Goal: Task Accomplishment & Management: Manage account settings

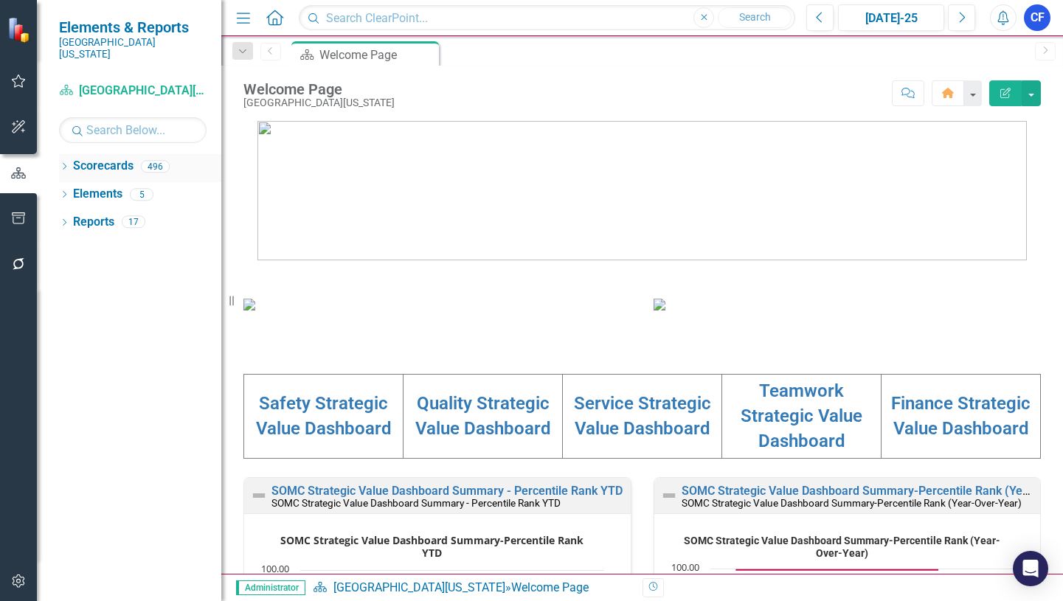
click at [66, 164] on icon "Dropdown" at bounding box center [64, 168] width 10 height 8
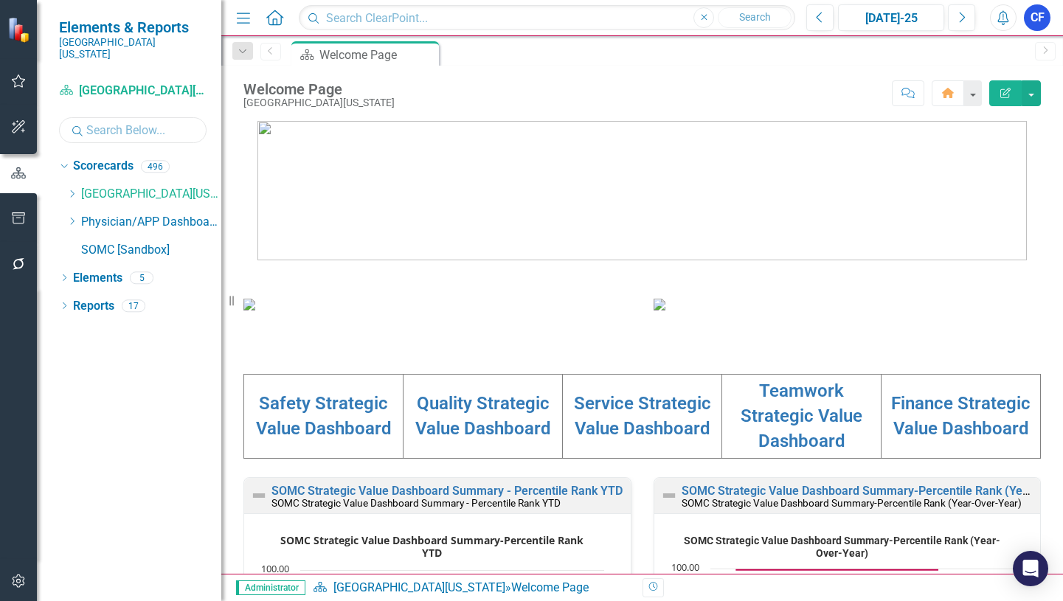
click at [100, 122] on input "text" at bounding box center [133, 130] width 148 height 26
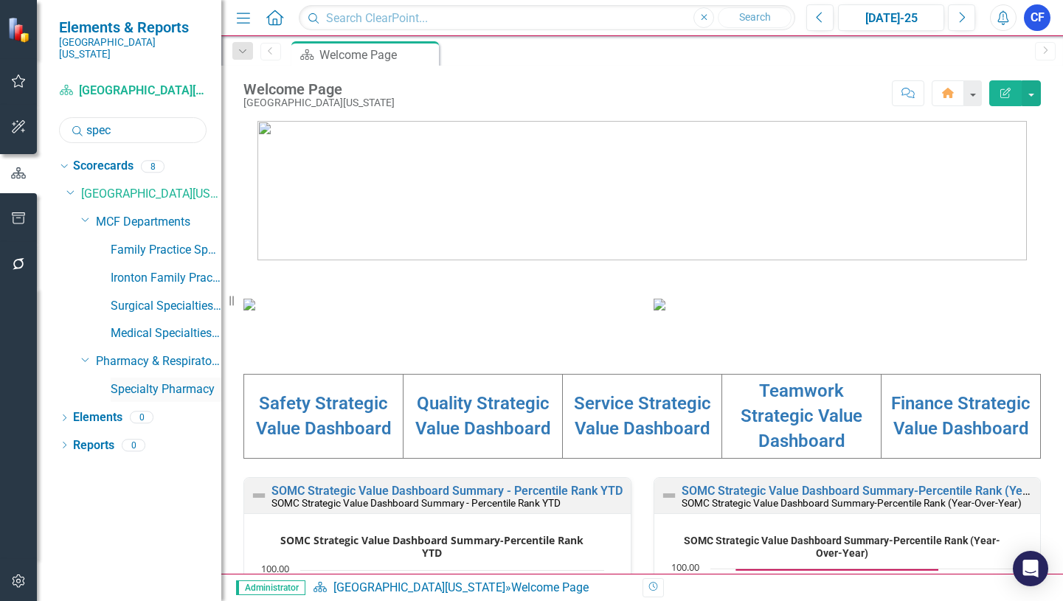
type input "spec"
click at [171, 381] on link "Specialty Pharmacy" at bounding box center [166, 389] width 111 height 17
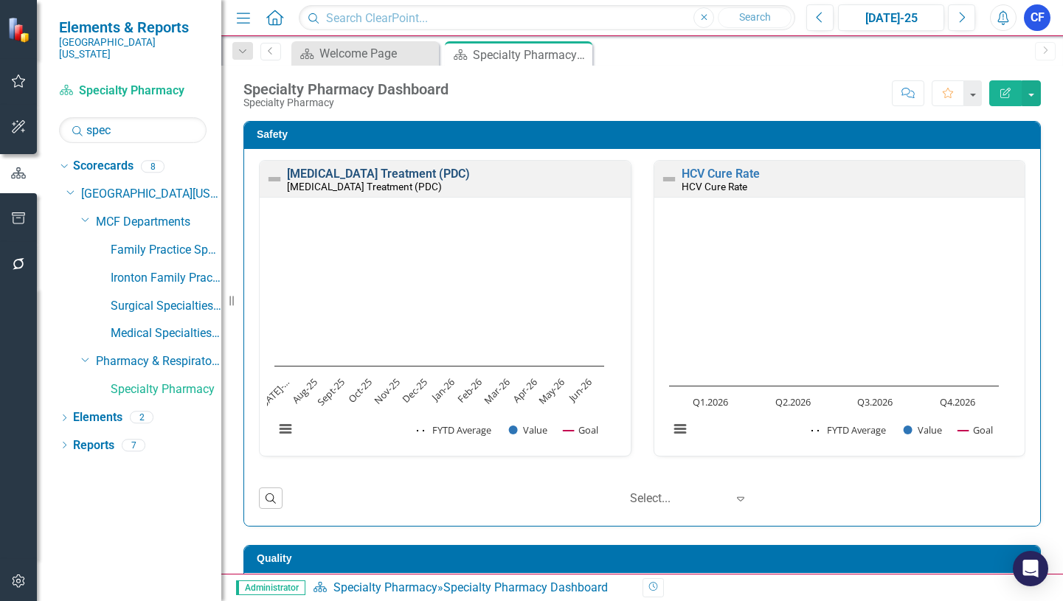
click at [336, 176] on link "[MEDICAL_DATA] Treatment (PDC)" at bounding box center [378, 174] width 183 height 14
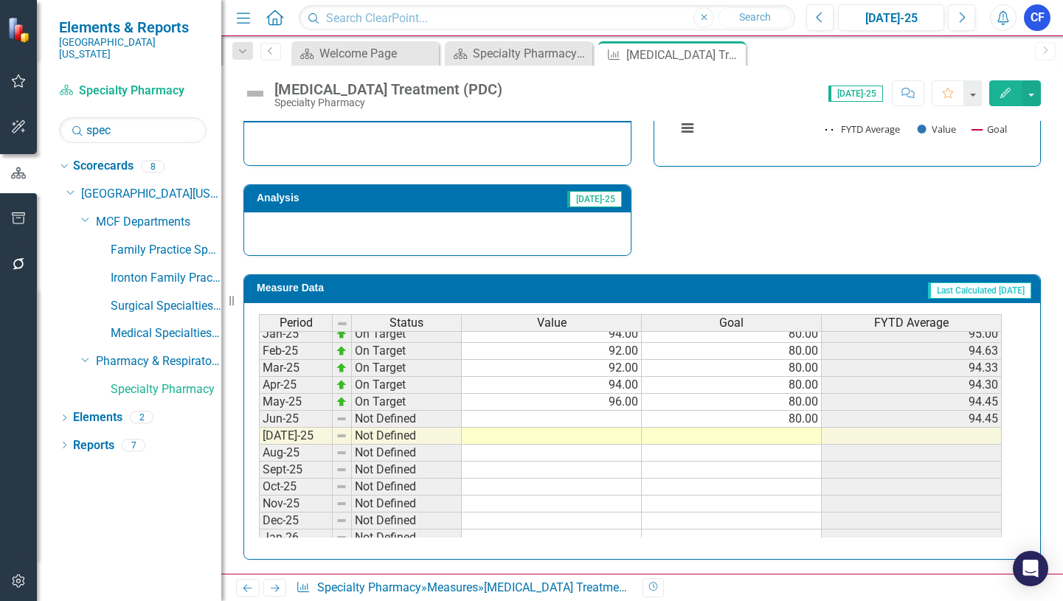
scroll to position [516, 0]
click at [623, 422] on tbody "Nov-23 On Target 84.60 80.00 82.96 Dec-23 On Target 84.60 80.00 83.23 Jan-24 On…" at bounding box center [630, 359] width 743 height 544
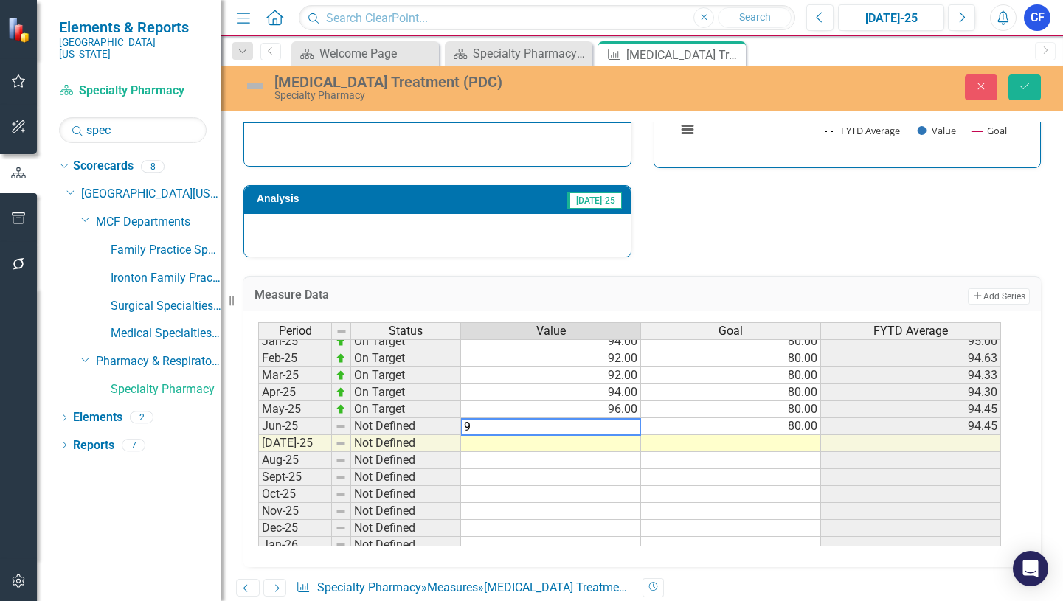
type textarea "97"
click at [1022, 89] on icon "Save" at bounding box center [1024, 86] width 13 height 10
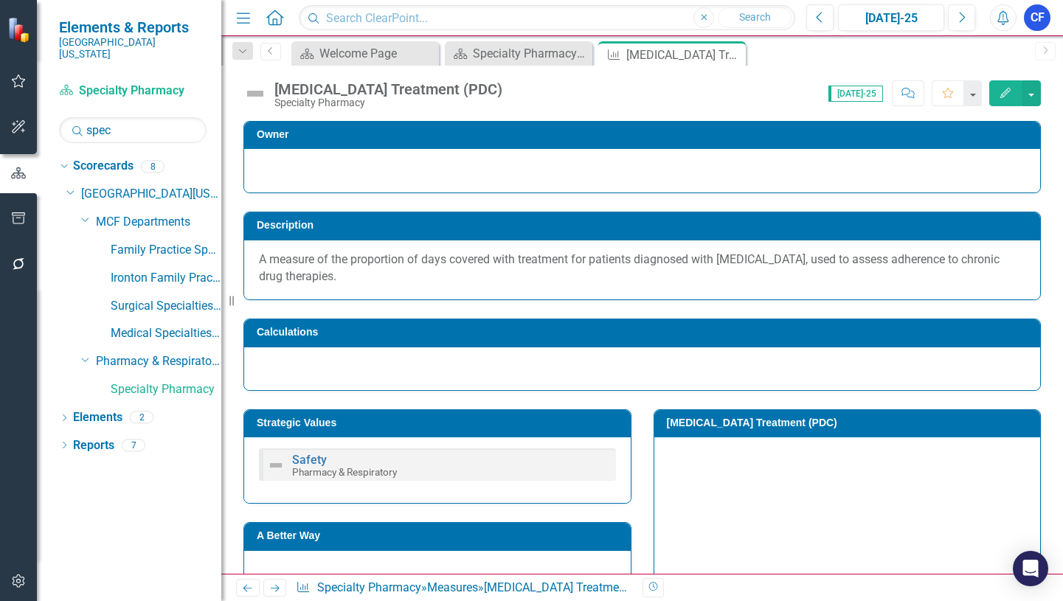
click at [271, 587] on icon "Next" at bounding box center [274, 588] width 13 height 10
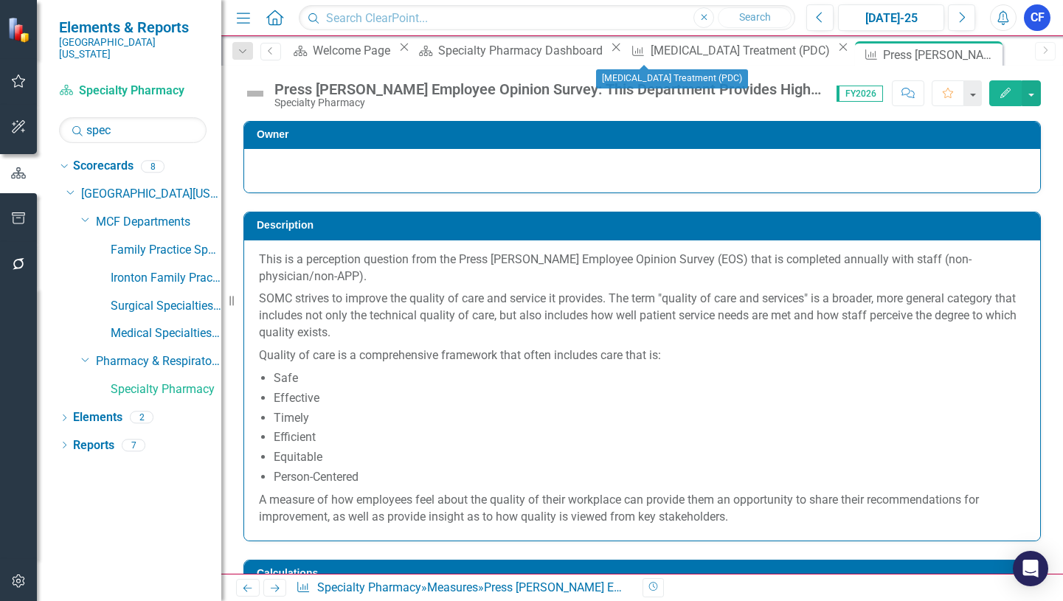
click at [836, 53] on icon "Close" at bounding box center [843, 47] width 15 height 12
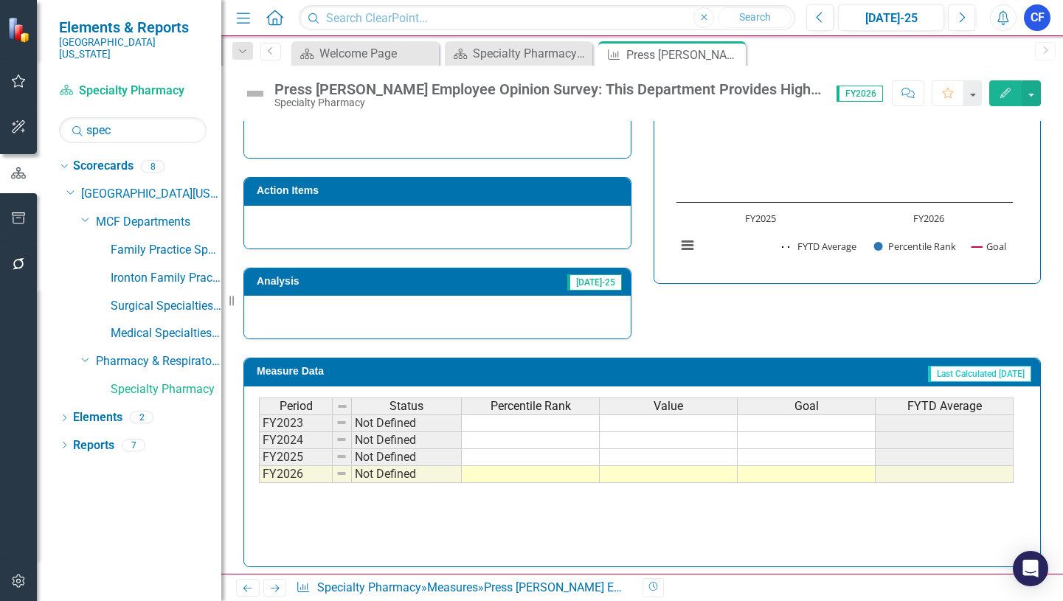
scroll to position [684, 0]
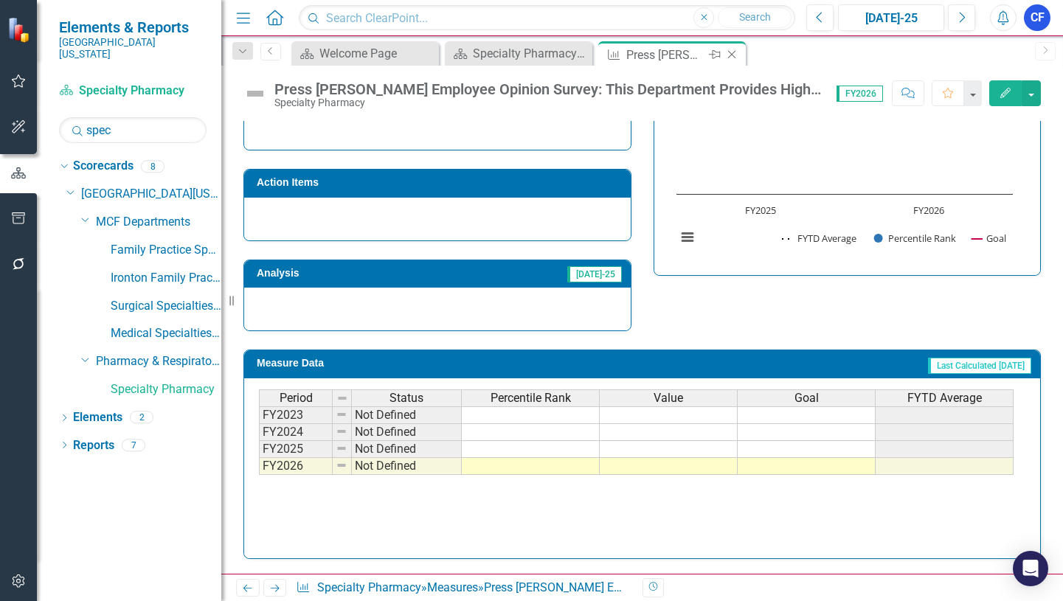
click at [734, 56] on icon "Close" at bounding box center [731, 55] width 15 height 12
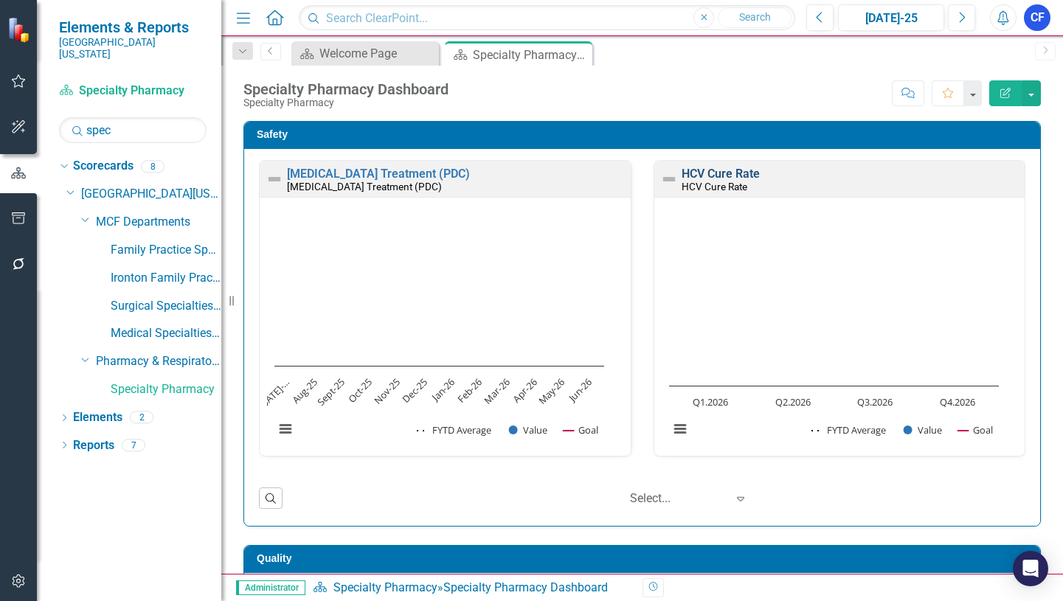
click at [718, 175] on link "HCV Cure Rate" at bounding box center [721, 174] width 78 height 14
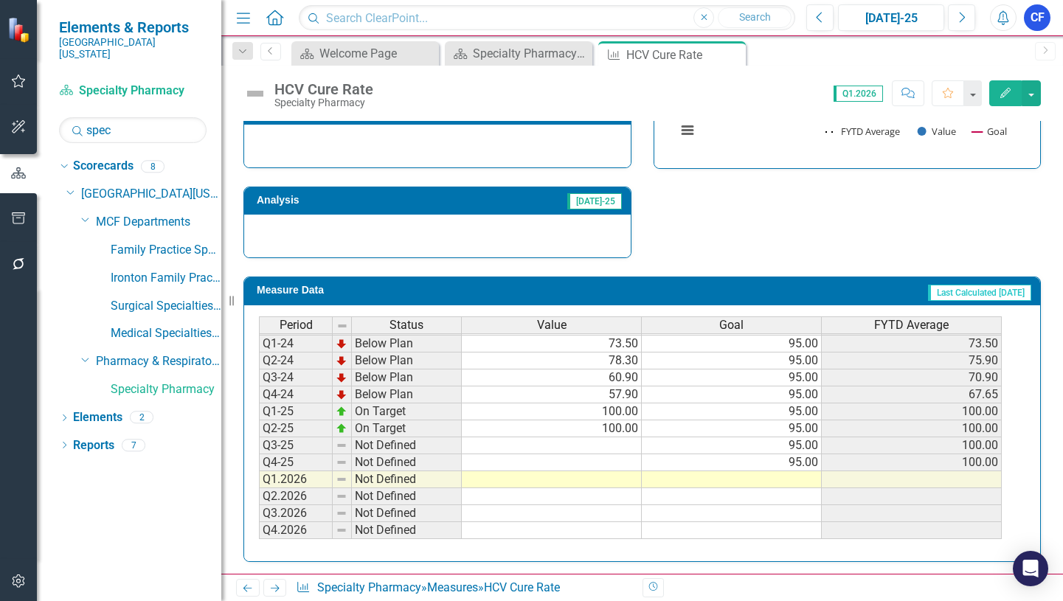
scroll to position [519, 0]
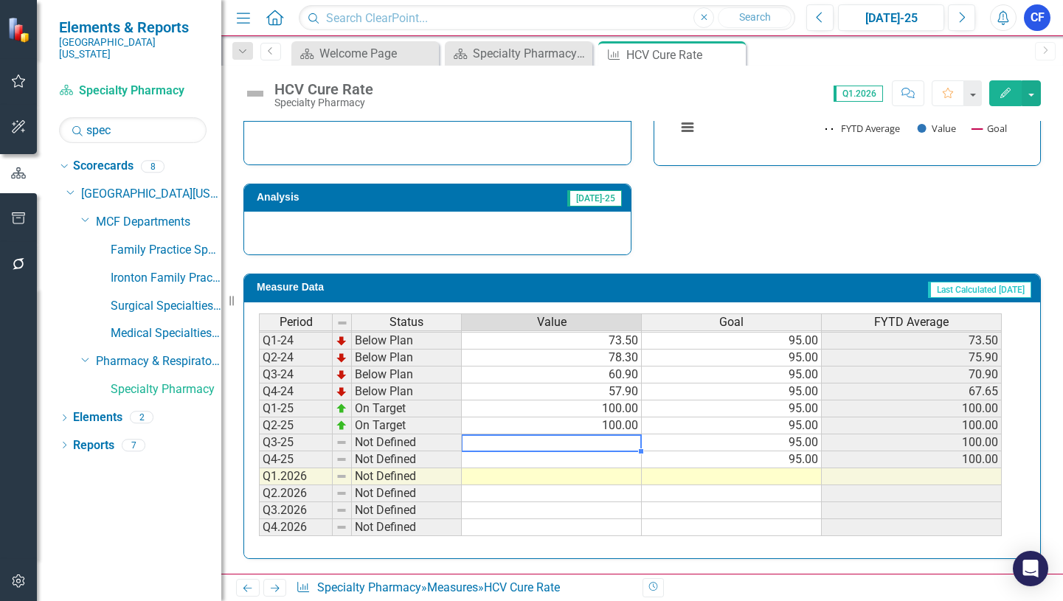
click at [623, 443] on td at bounding box center [552, 442] width 180 height 17
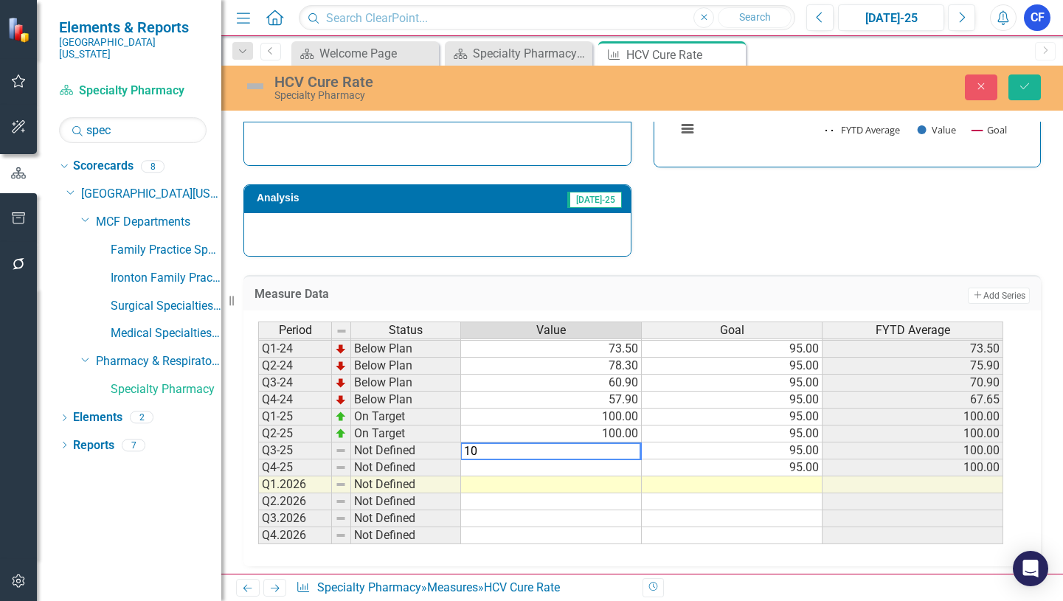
type textarea "100"
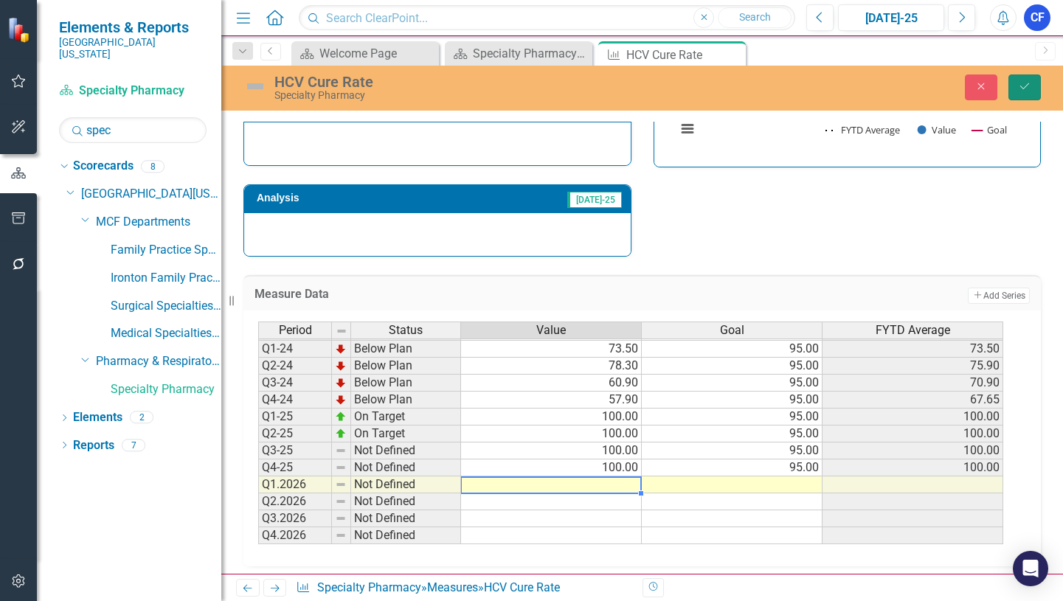
click at [1027, 89] on icon "Save" at bounding box center [1024, 86] width 13 height 10
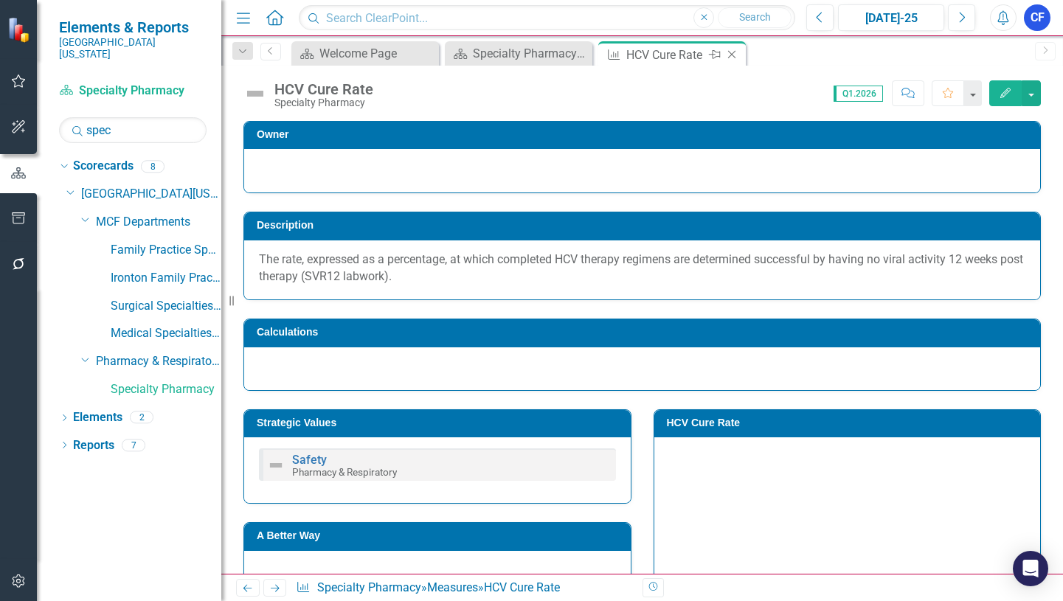
click at [734, 58] on icon "Close" at bounding box center [731, 55] width 15 height 12
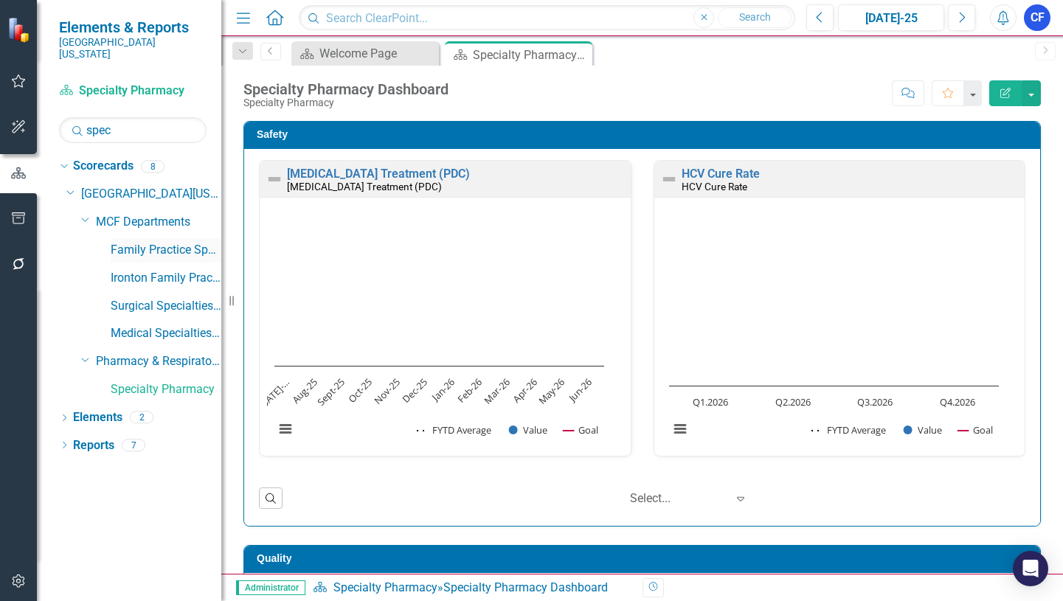
click at [167, 242] on link "Family Practice Specialty Associates" at bounding box center [166, 250] width 111 height 17
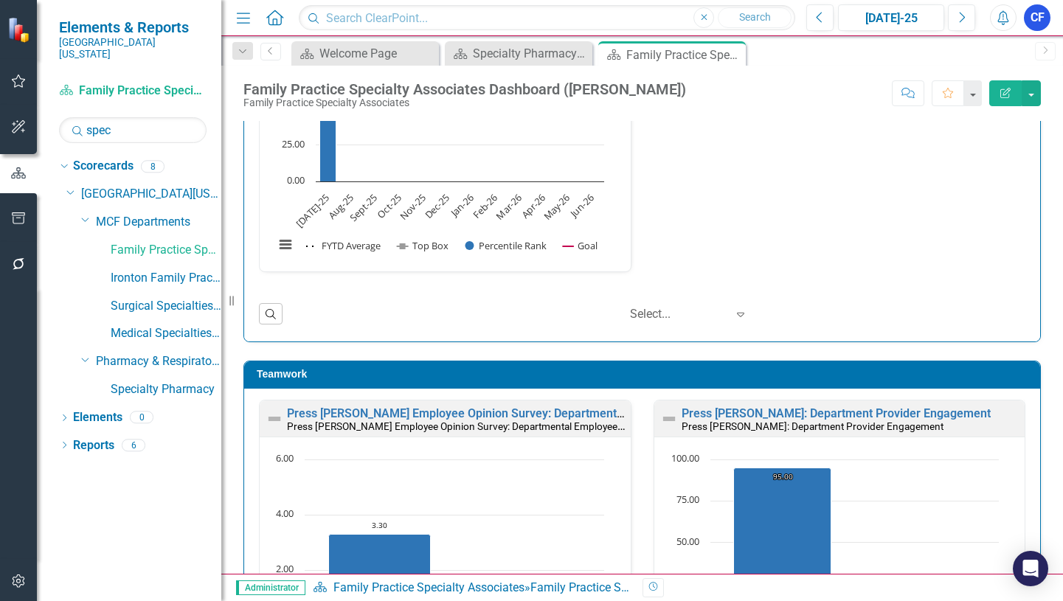
drag, startPoint x: 732, startPoint y: 57, endPoint x: 722, endPoint y: 58, distance: 9.6
click at [0, 0] on icon "Close" at bounding box center [0, 0] width 0 height 0
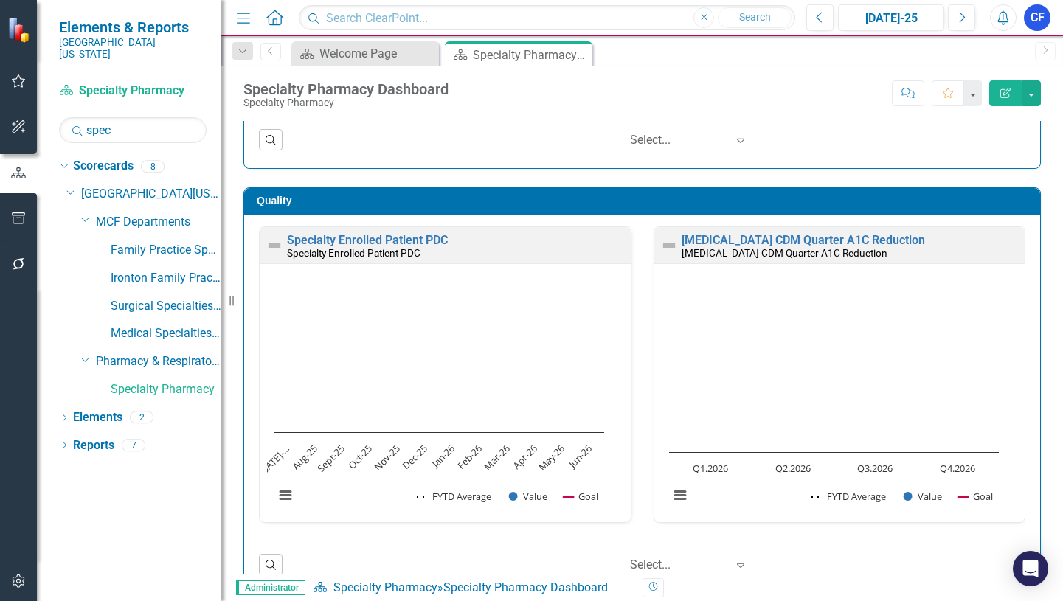
scroll to position [362, 0]
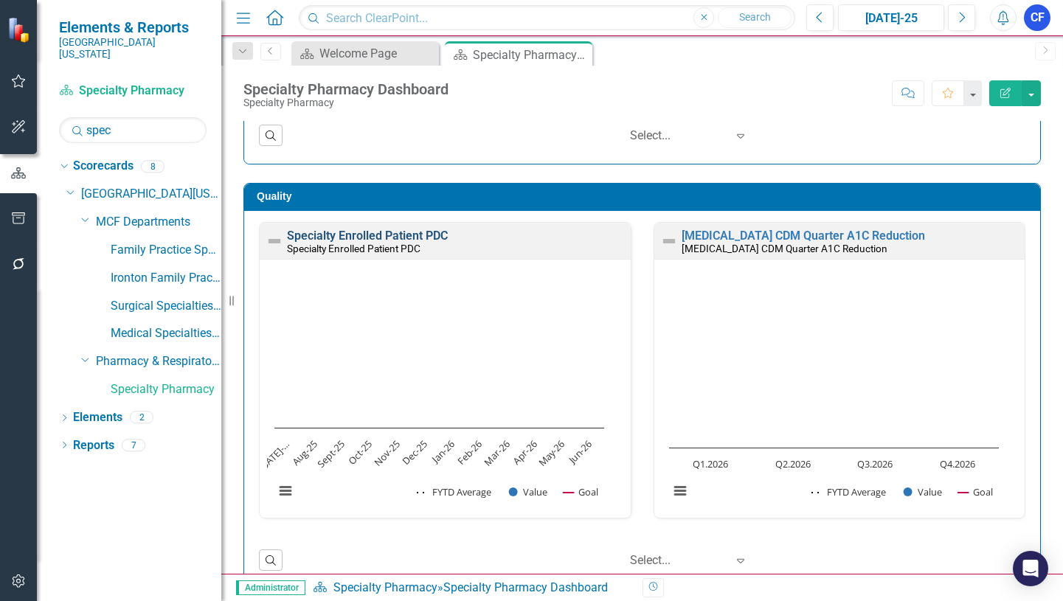
click at [361, 238] on link "Specialty Enrolled Patient PDC" at bounding box center [367, 236] width 161 height 14
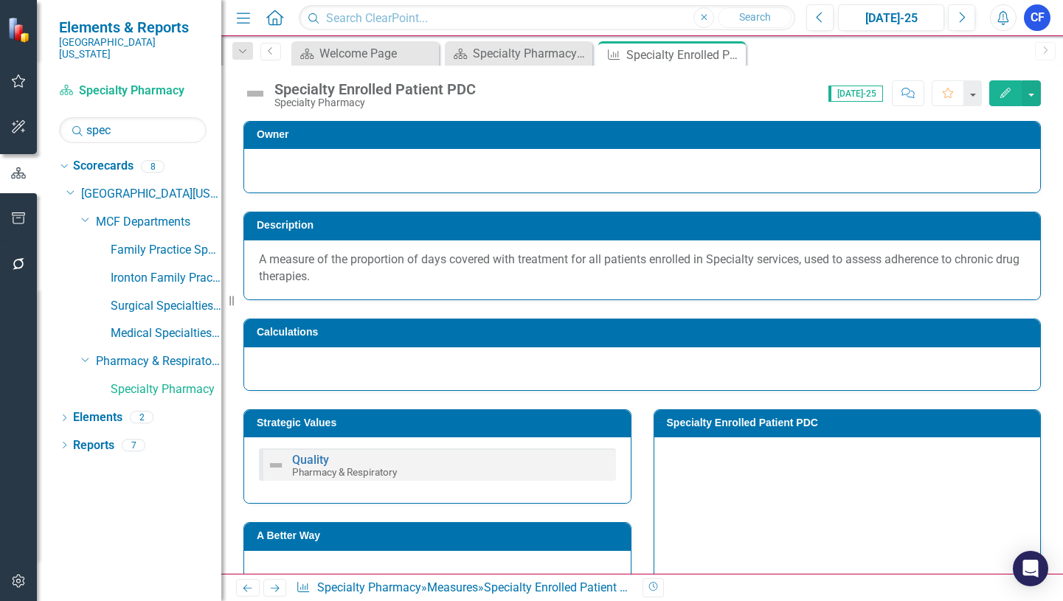
drag, startPoint x: 732, startPoint y: 54, endPoint x: 103, endPoint y: 312, distance: 679.4
click at [0, 0] on icon "Close" at bounding box center [0, 0] width 0 height 0
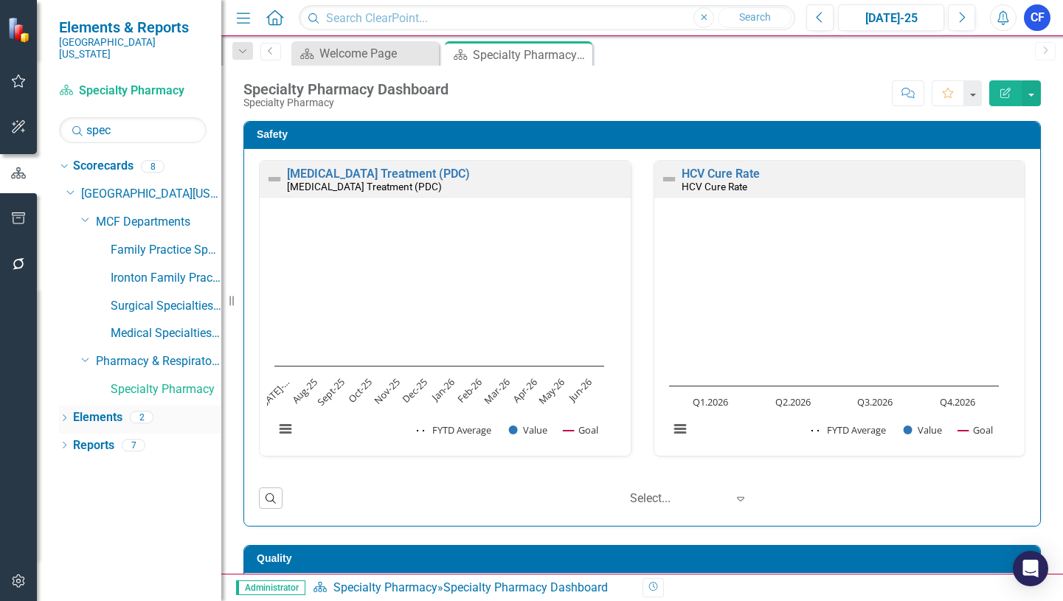
click at [103, 409] on link "Elements" at bounding box center [97, 417] width 49 height 17
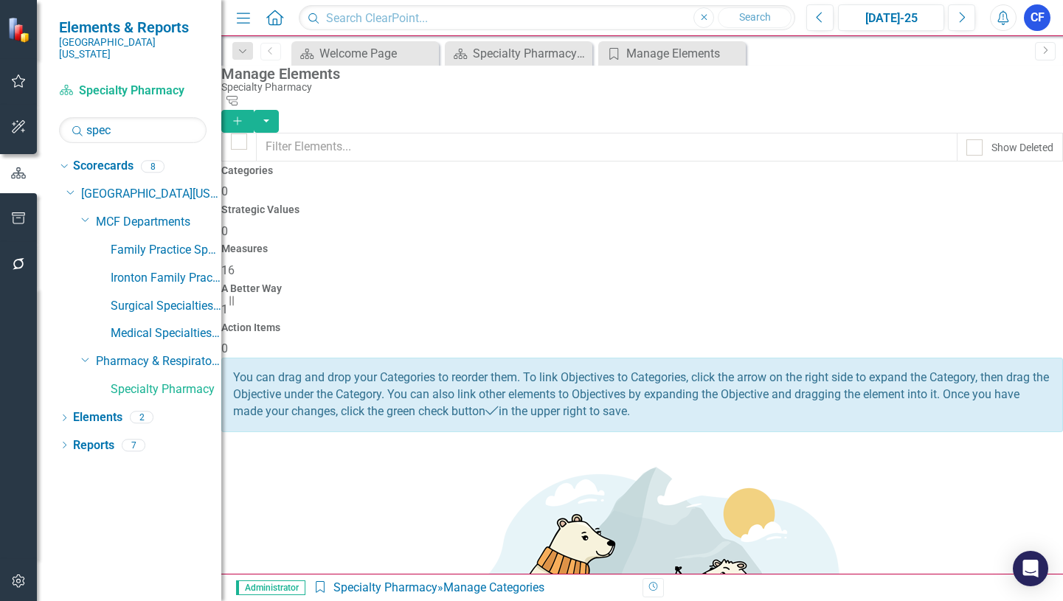
click at [645, 243] on h4 "Measures" at bounding box center [642, 248] width 842 height 11
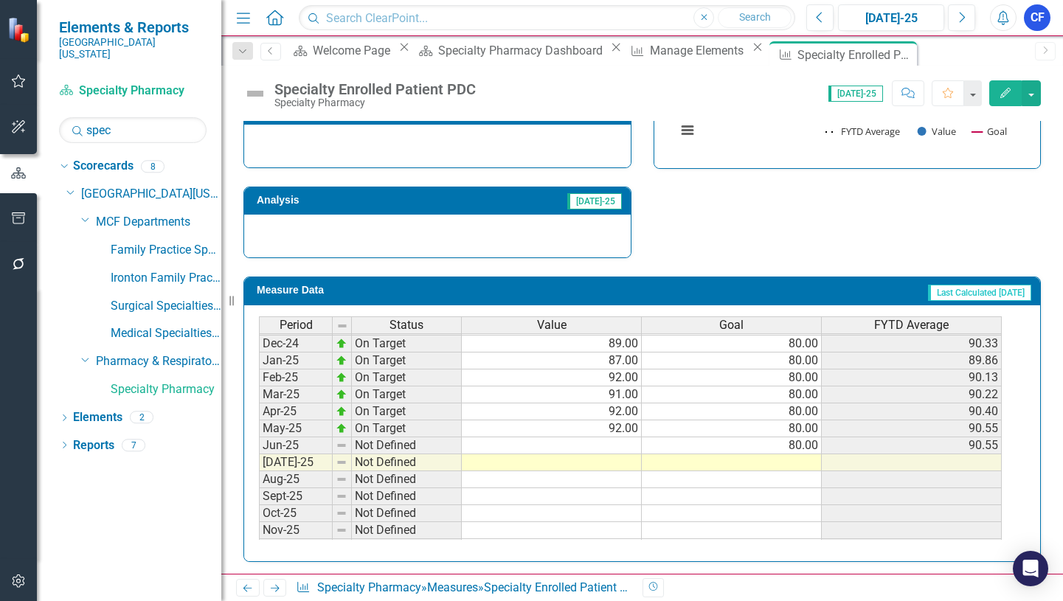
scroll to position [516, 0]
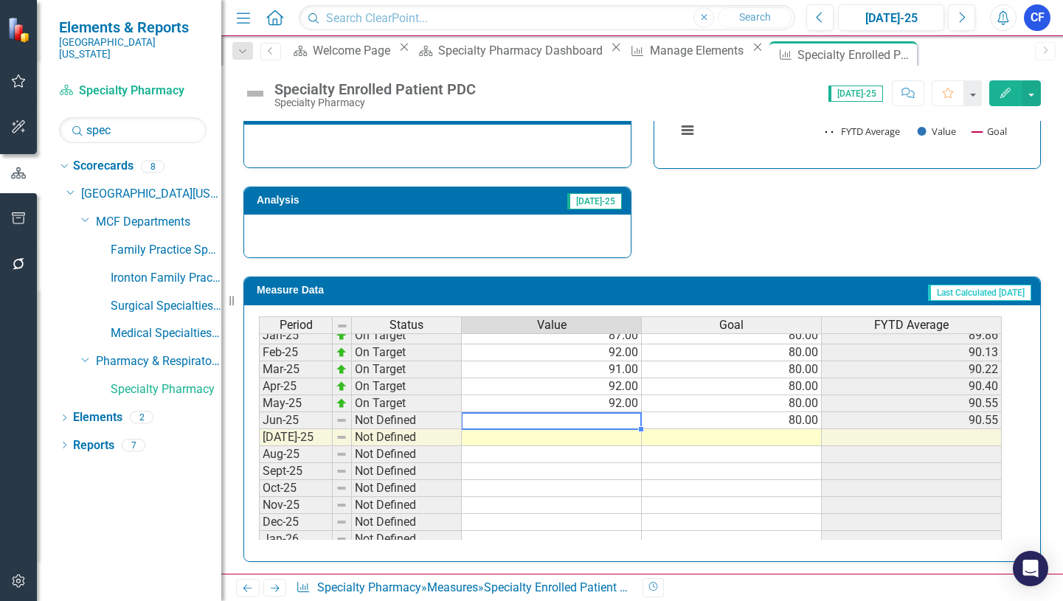
click at [623, 424] on tbody "Feb-24 On Target 85.40 80.00 86.16 Mar-24 On Target 86.00 80.00 86.14 Apr-24 On…" at bounding box center [630, 386] width 743 height 493
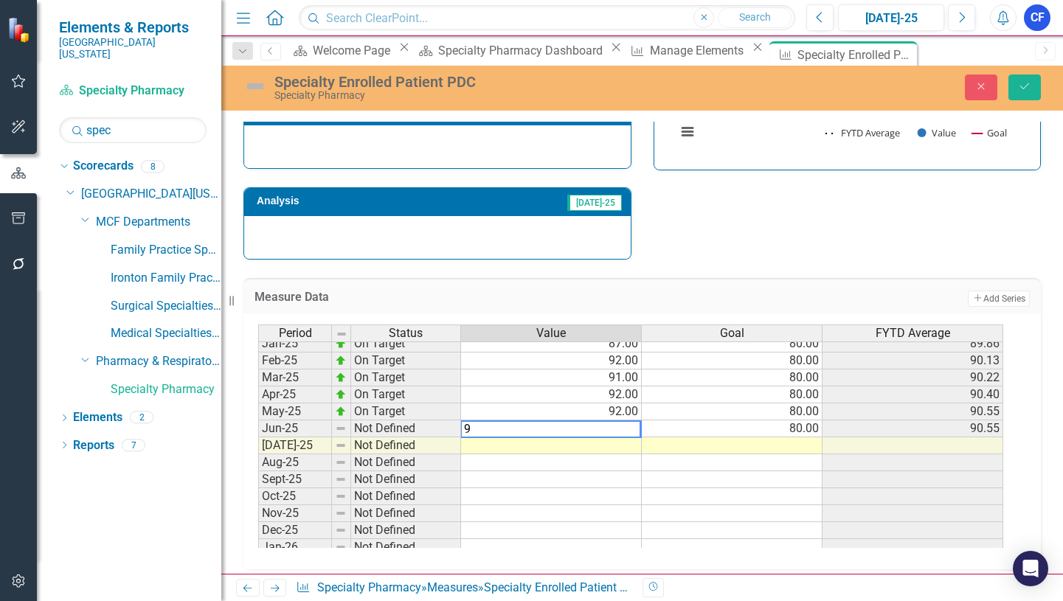
type textarea "93"
click at [1029, 87] on icon "Save" at bounding box center [1024, 86] width 13 height 10
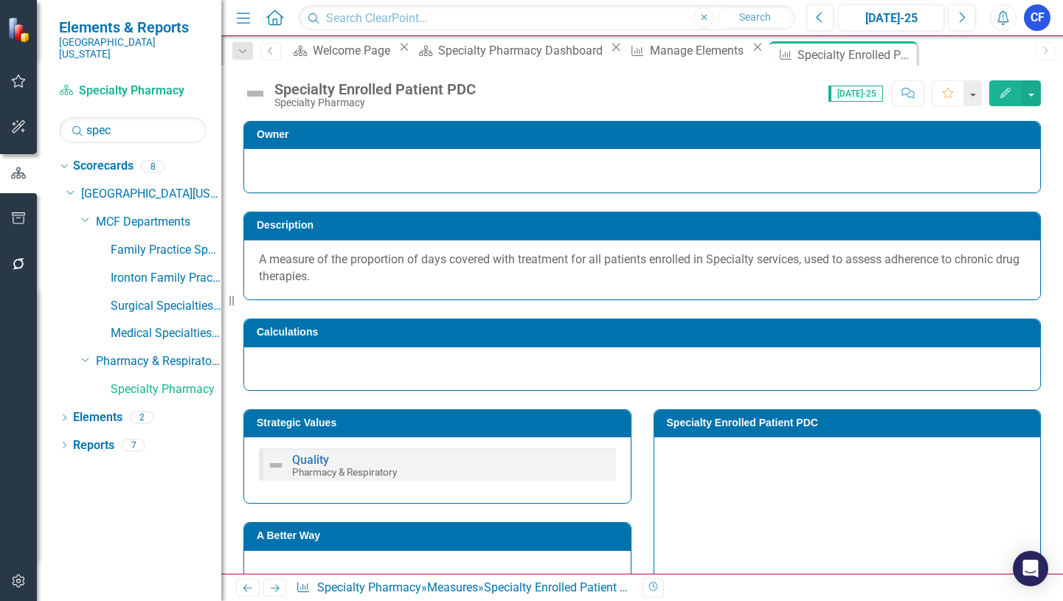
drag, startPoint x: 854, startPoint y: 55, endPoint x: 832, endPoint y: 62, distance: 23.3
click at [0, 0] on icon "Close" at bounding box center [0, 0] width 0 height 0
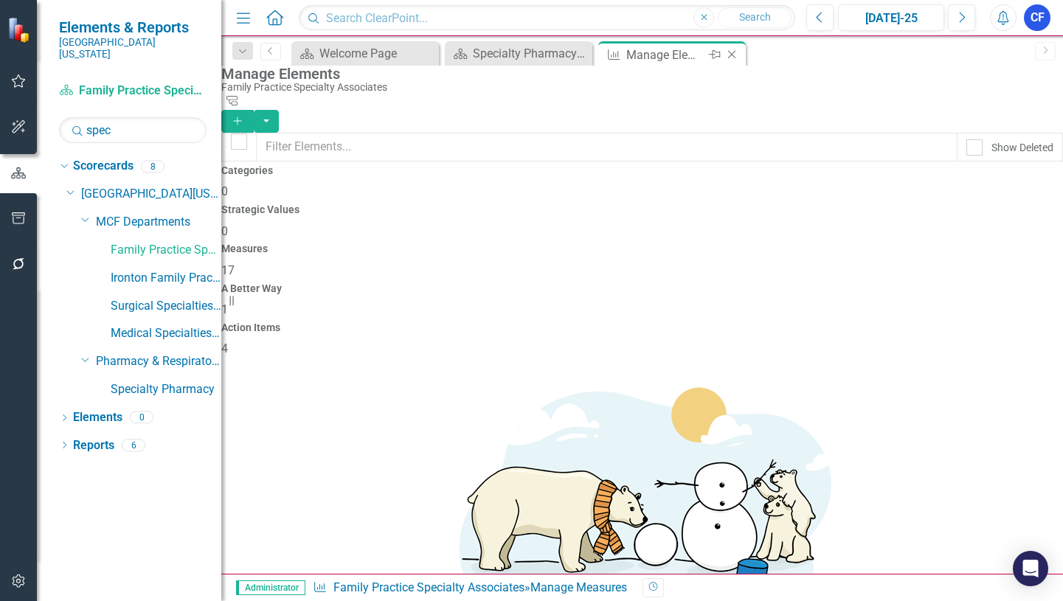
click at [735, 56] on icon "Close" at bounding box center [731, 55] width 15 height 12
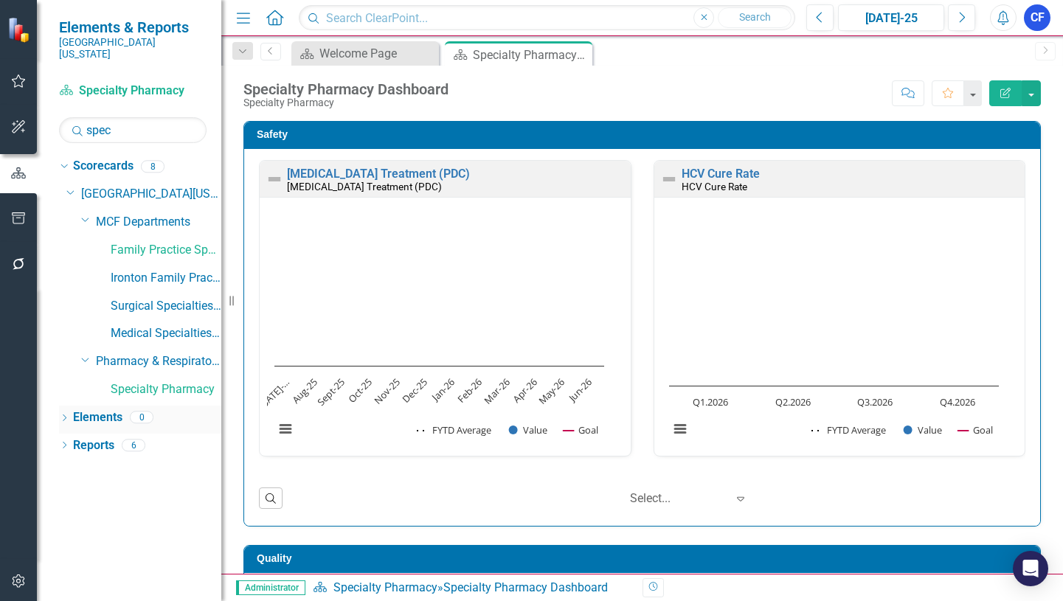
click at [99, 409] on link "Elements" at bounding box center [97, 417] width 49 height 17
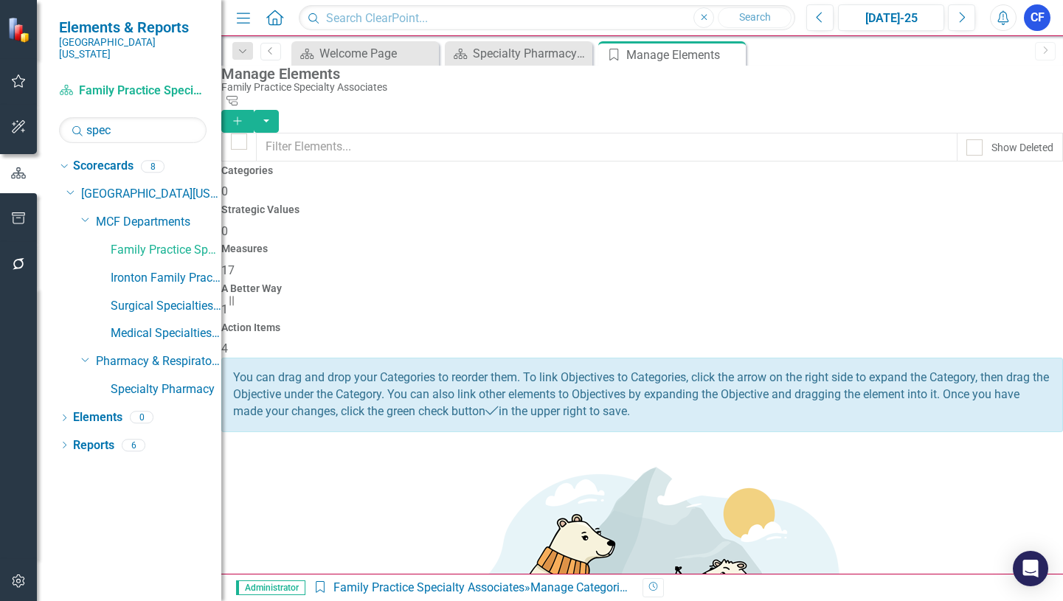
click at [628, 243] on h4 "Measures" at bounding box center [642, 248] width 842 height 11
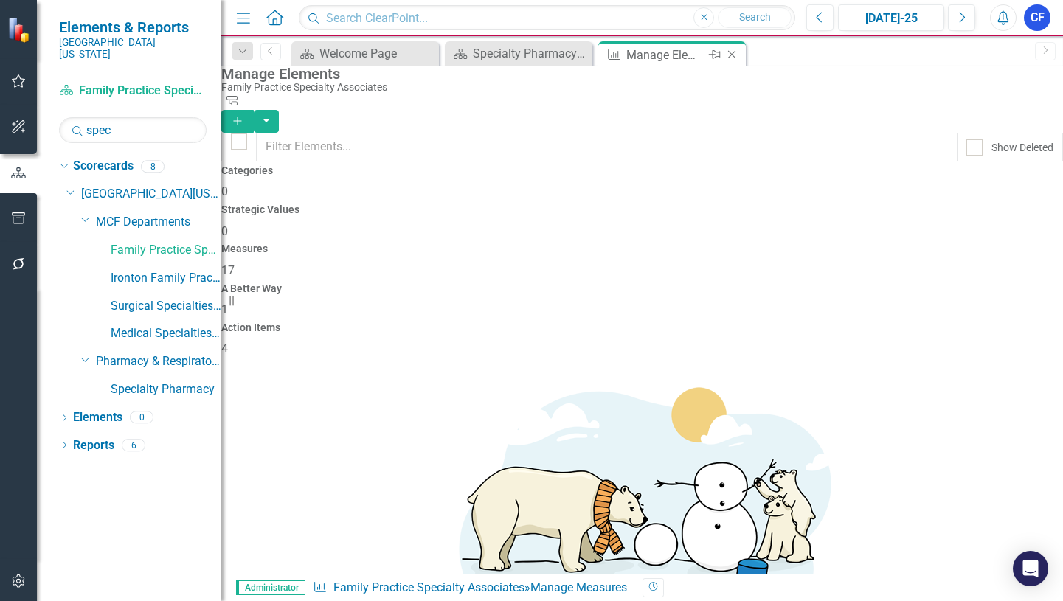
click at [734, 54] on icon "Close" at bounding box center [731, 55] width 15 height 12
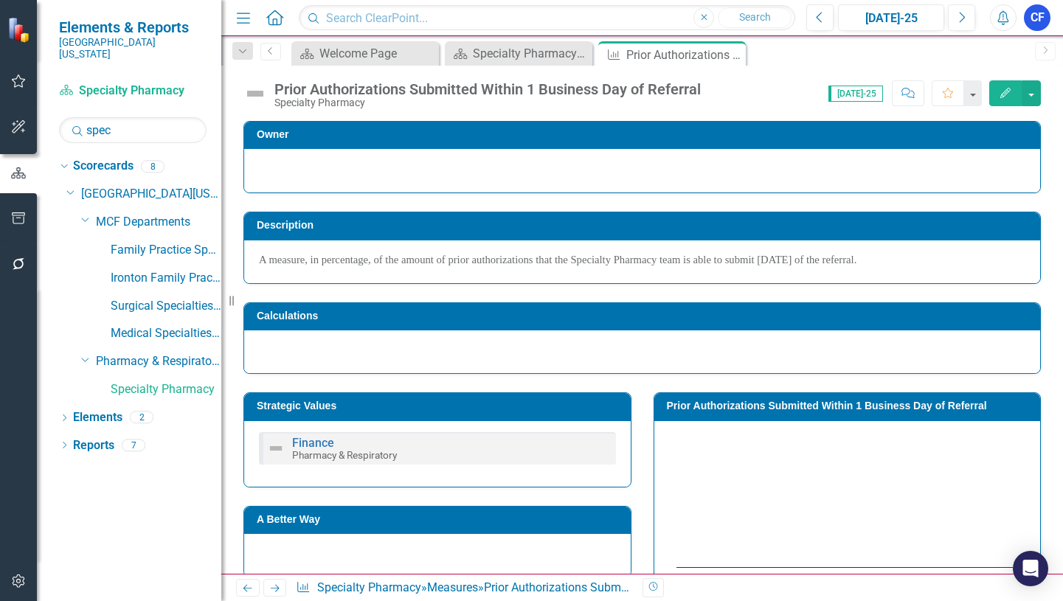
scroll to position [516, 0]
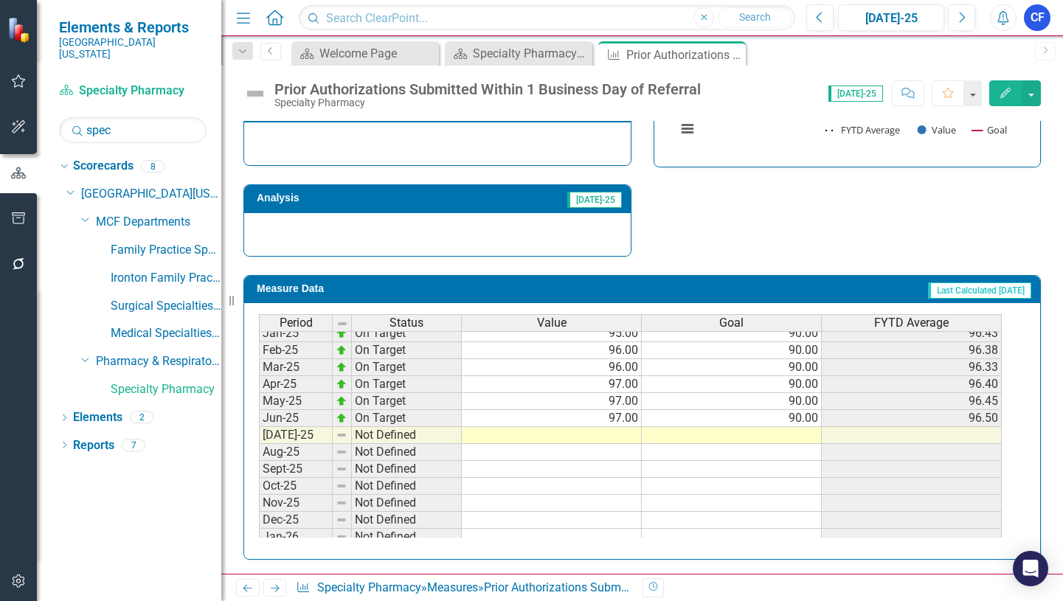
click at [276, 589] on icon at bounding box center [275, 588] width 9 height 7
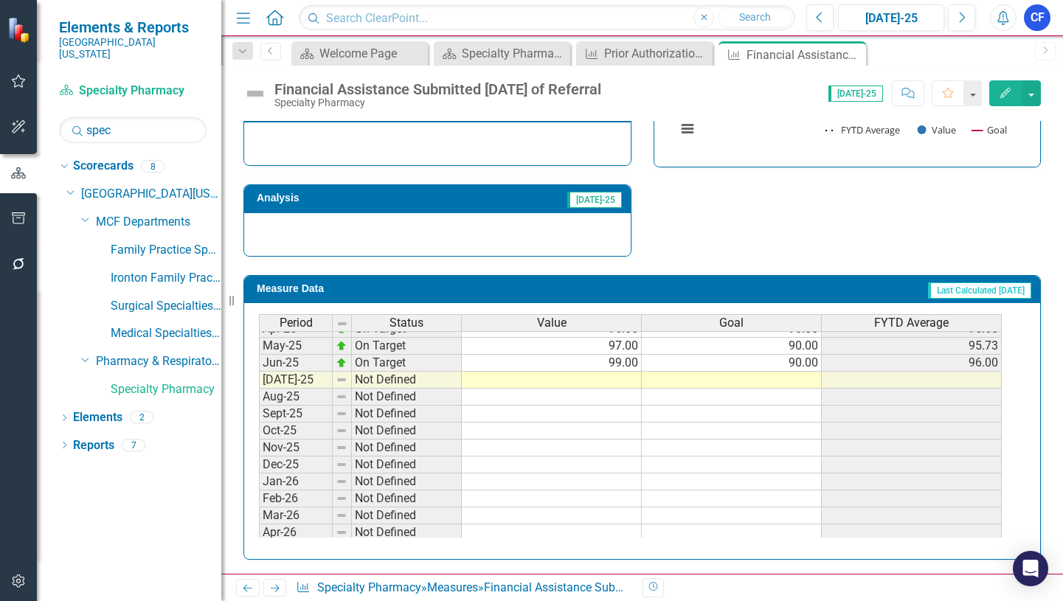
scroll to position [590, 0]
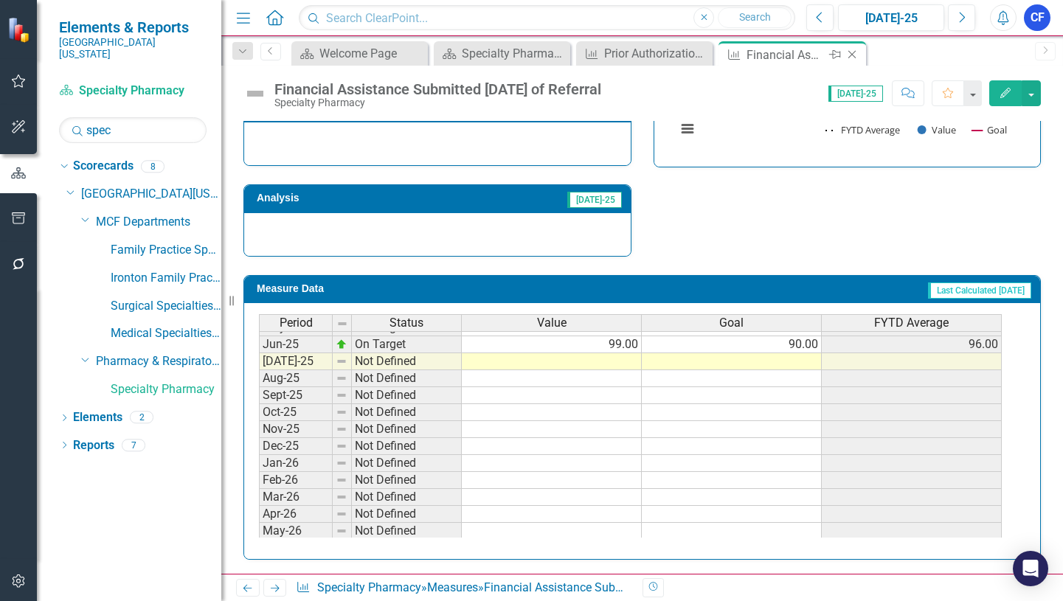
click at [856, 55] on icon "Close" at bounding box center [852, 55] width 15 height 12
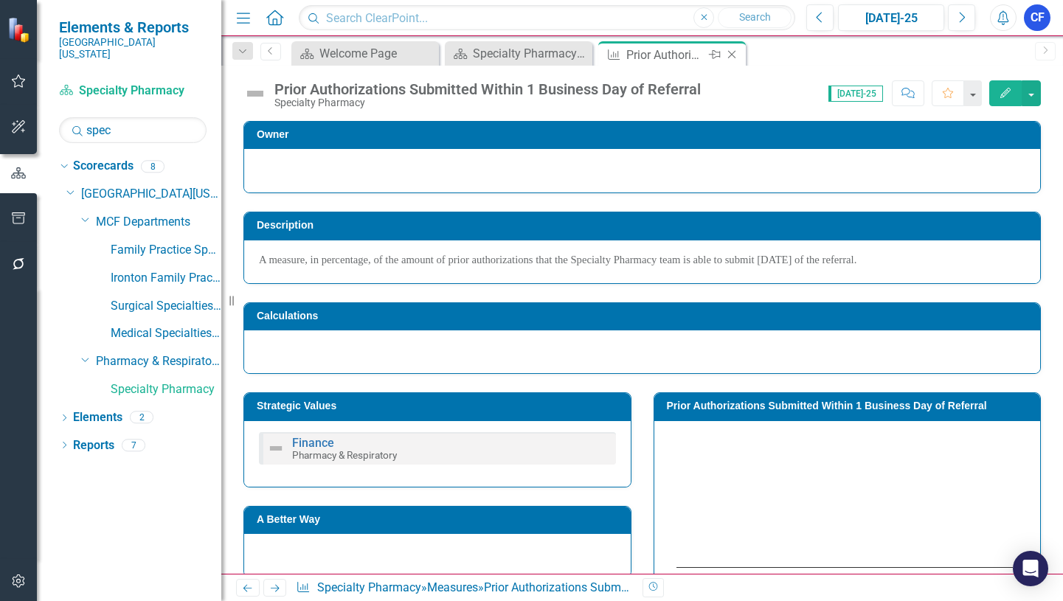
click at [729, 58] on icon "Close" at bounding box center [731, 55] width 15 height 12
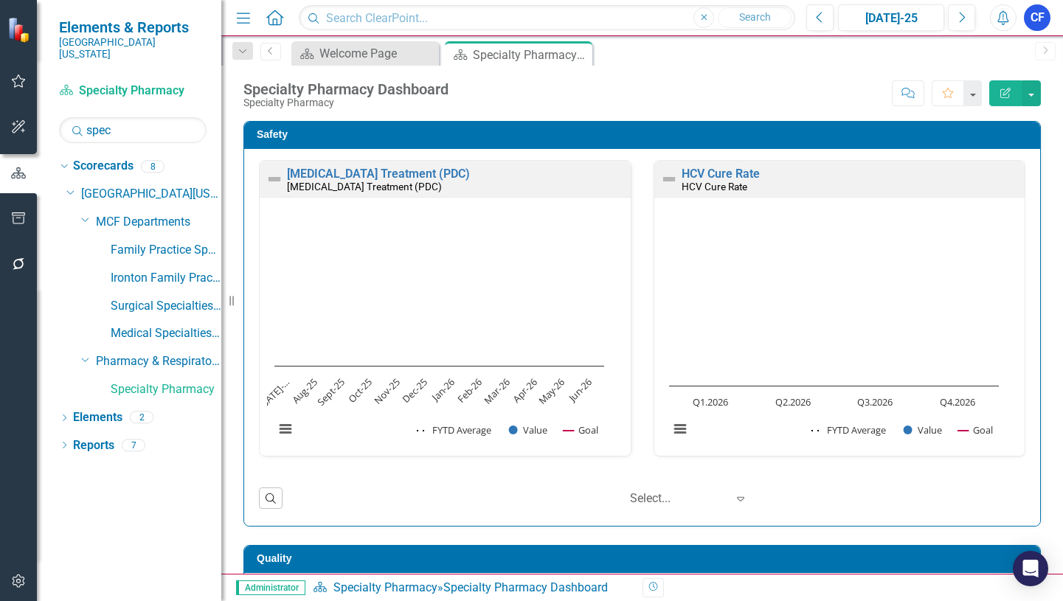
click at [0, 0] on icon "Close" at bounding box center [0, 0] width 0 height 0
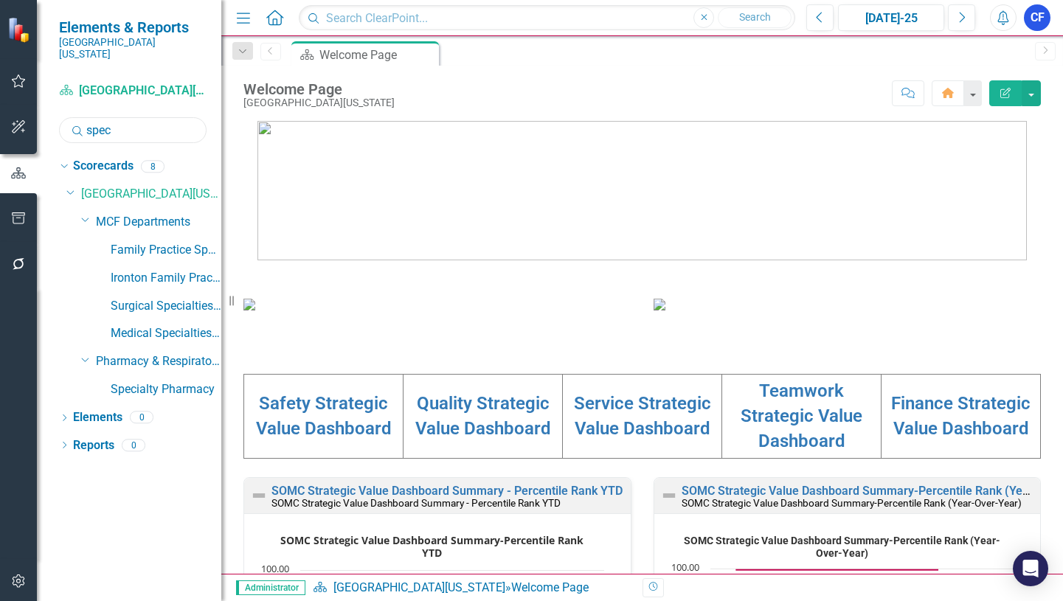
drag, startPoint x: 117, startPoint y: 119, endPoint x: 85, endPoint y: 119, distance: 31.7
click at [85, 119] on div "Search spec" at bounding box center [133, 130] width 148 height 26
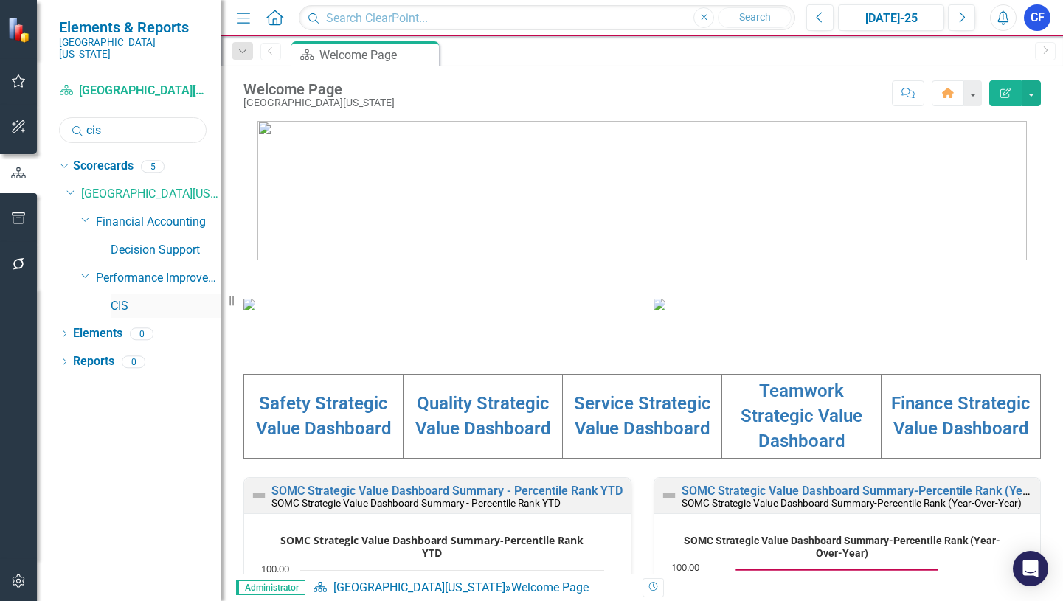
type input "cis"
click at [113, 298] on link "CIS" at bounding box center [166, 306] width 111 height 17
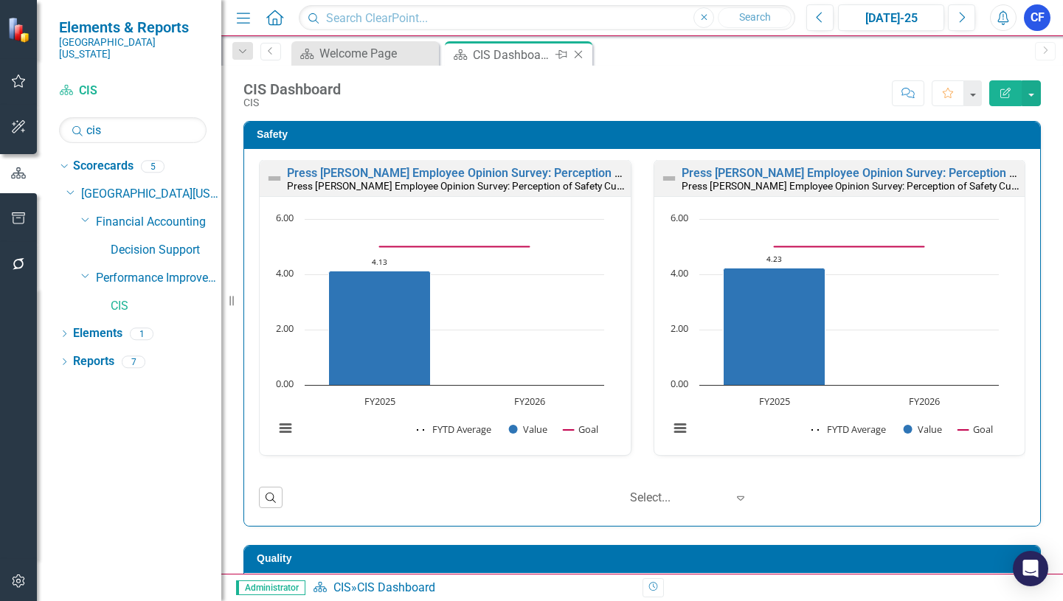
click at [580, 56] on icon "Close" at bounding box center [578, 55] width 15 height 12
